Goal: Task Accomplishment & Management: Manage account settings

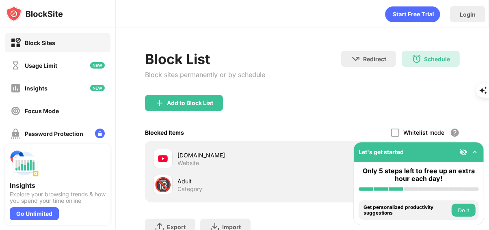
scroll to position [65, 0]
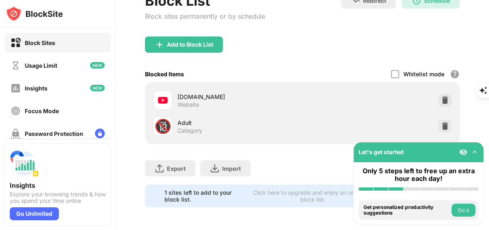
click at [270, 87] on div "[DOMAIN_NAME] Website" at bounding box center [302, 100] width 305 height 26
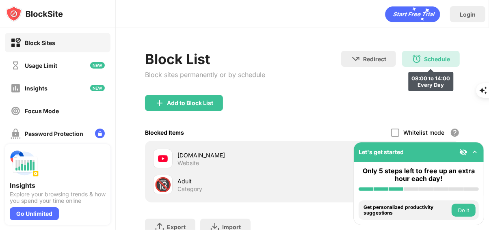
click at [426, 59] on div "Schedule" at bounding box center [437, 59] width 26 height 7
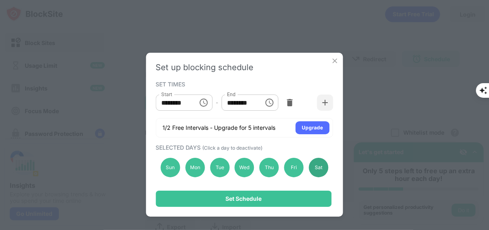
click at [315, 167] on div "Sat" at bounding box center [318, 167] width 19 height 19
click at [168, 161] on div "Sun" at bounding box center [170, 167] width 19 height 19
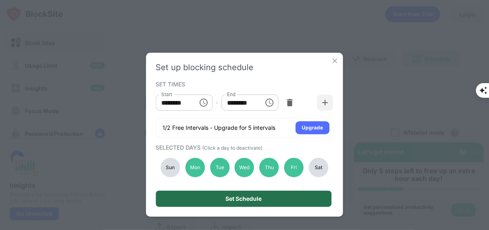
click at [223, 203] on div "Set Schedule" at bounding box center [244, 199] width 176 height 16
